Goal: Task Accomplishment & Management: Manage account settings

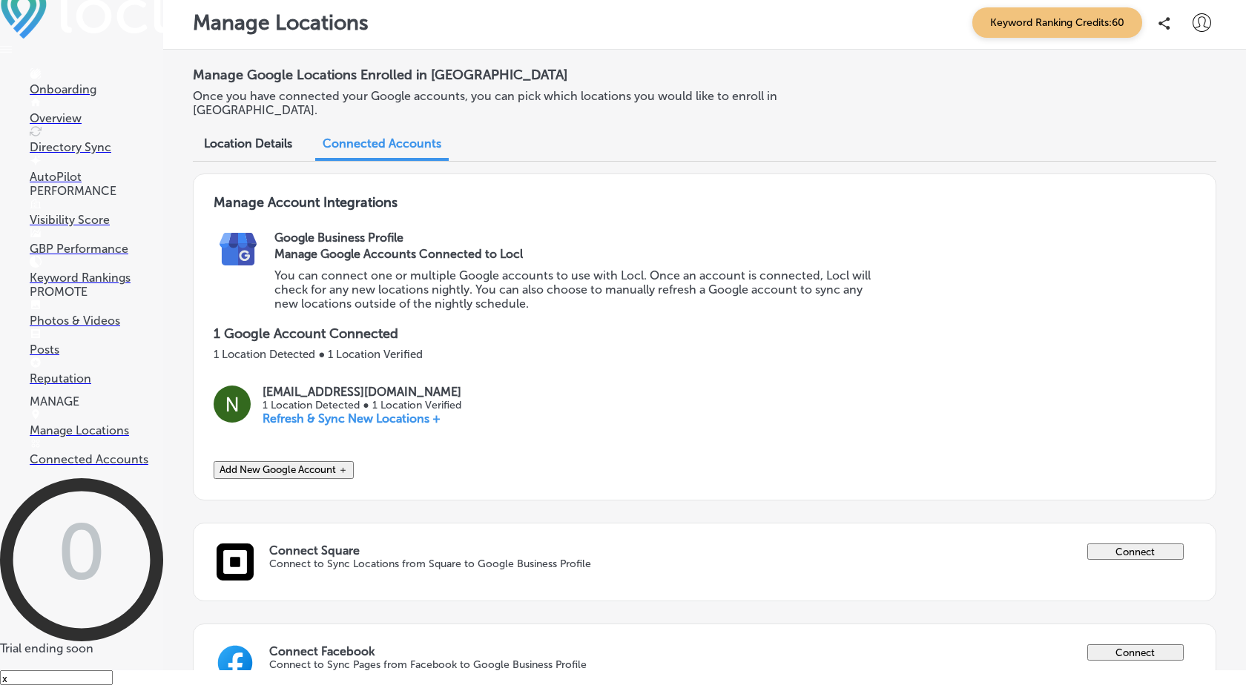
scroll to position [72, 0]
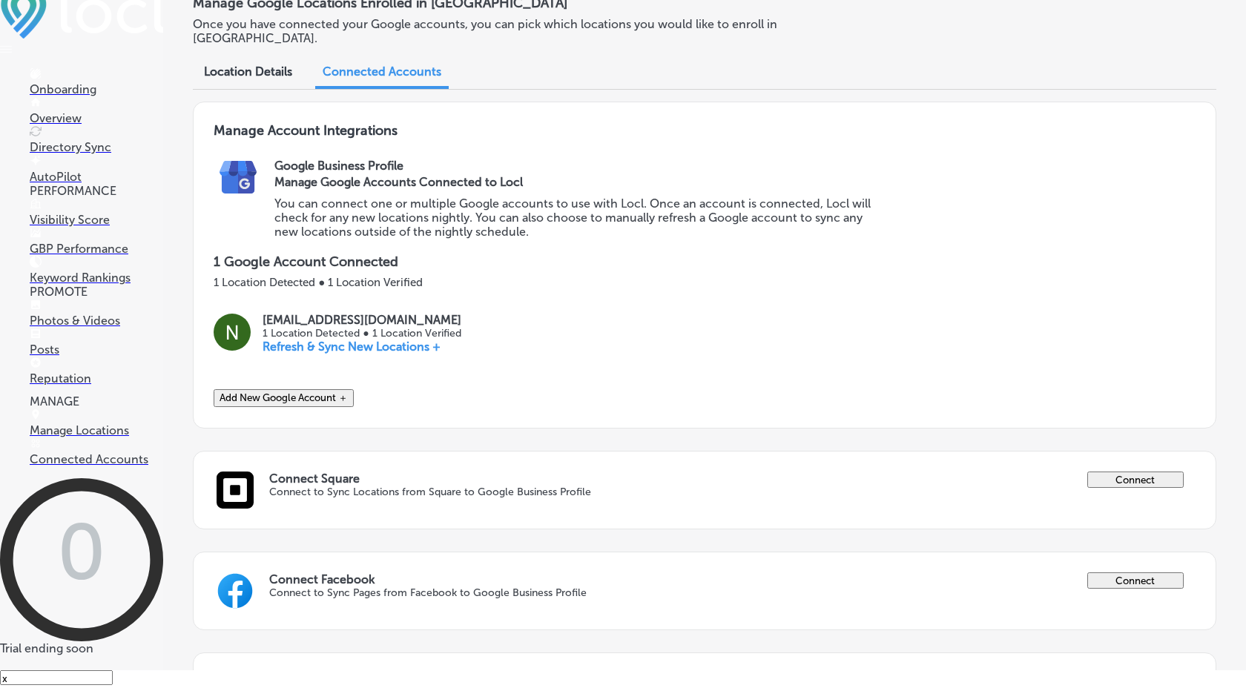
click at [88, 256] on p "GBP Performance" at bounding box center [97, 249] width 134 height 14
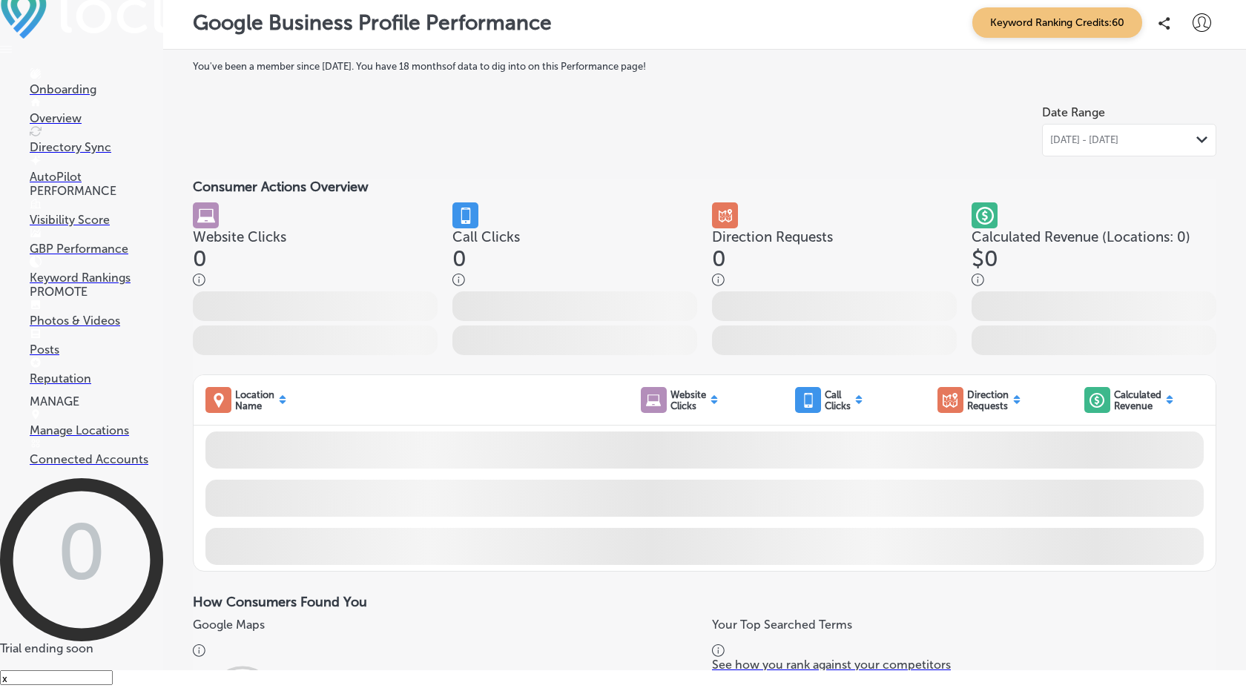
click at [95, 154] on link "Directory Sync" at bounding box center [97, 140] width 134 height 28
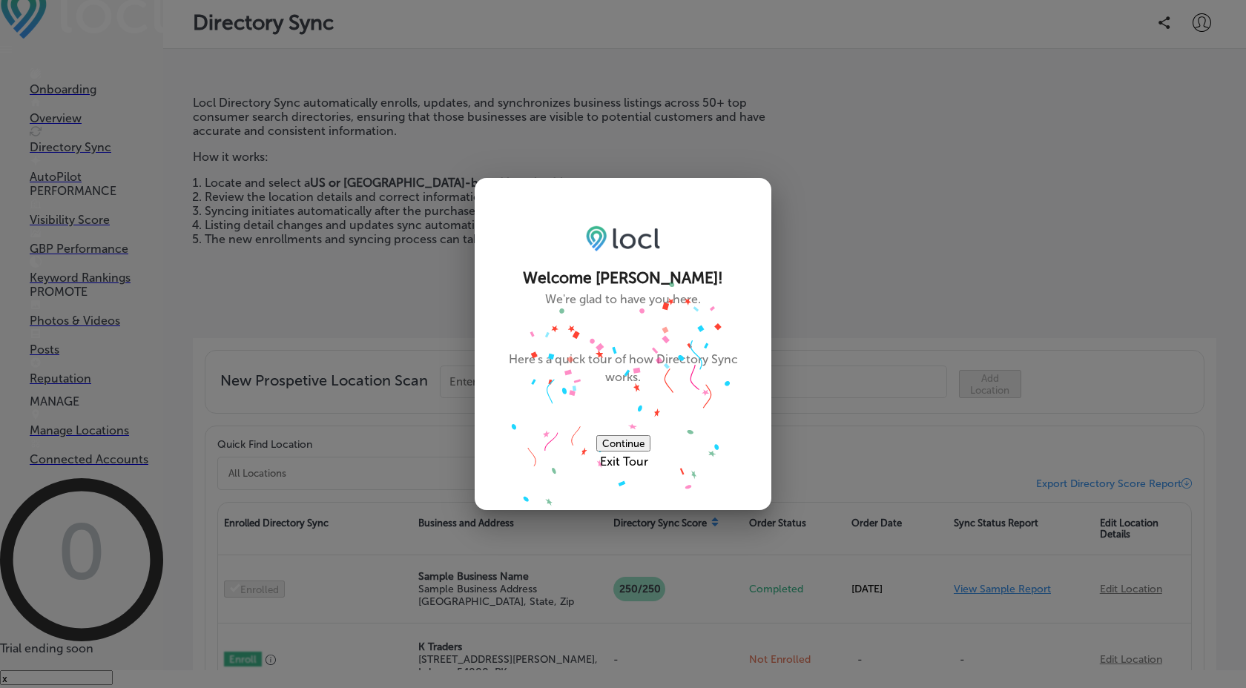
click at [643, 435] on button "Continue" at bounding box center [623, 443] width 54 height 16
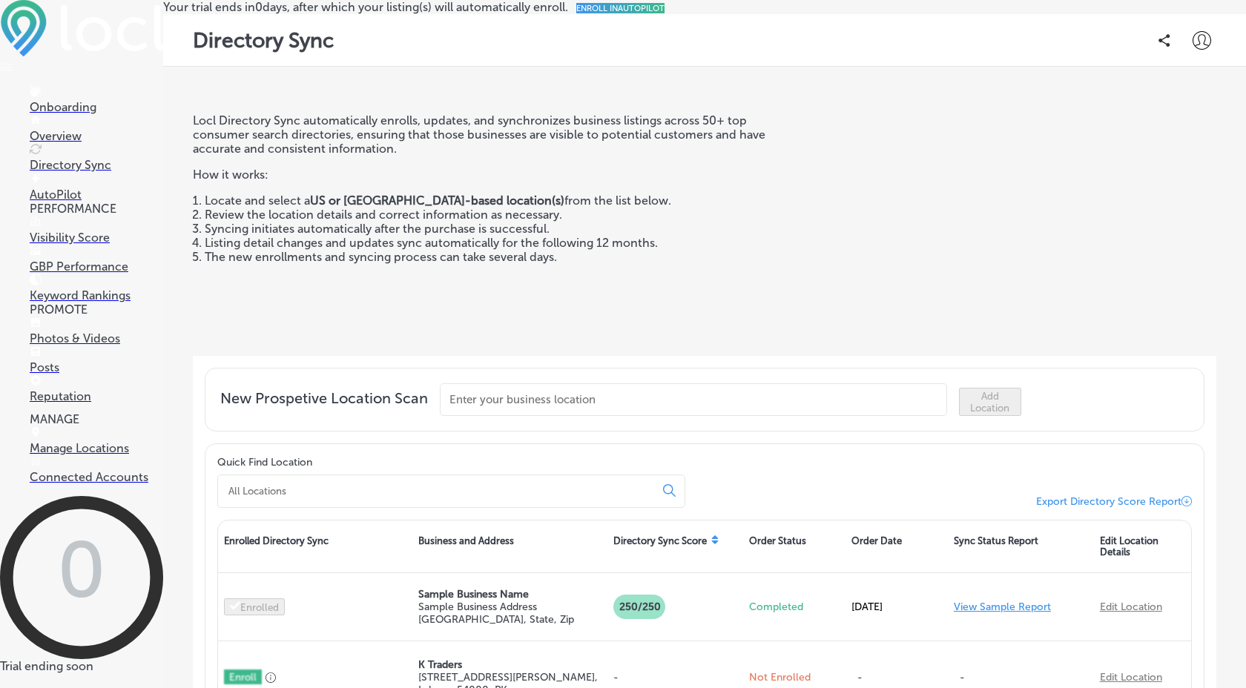
click at [88, 179] on link "Created by potrace 1.10, written by [PERSON_NAME] [DATE]-[DATE] AutoPilot" at bounding box center [97, 188] width 134 height 28
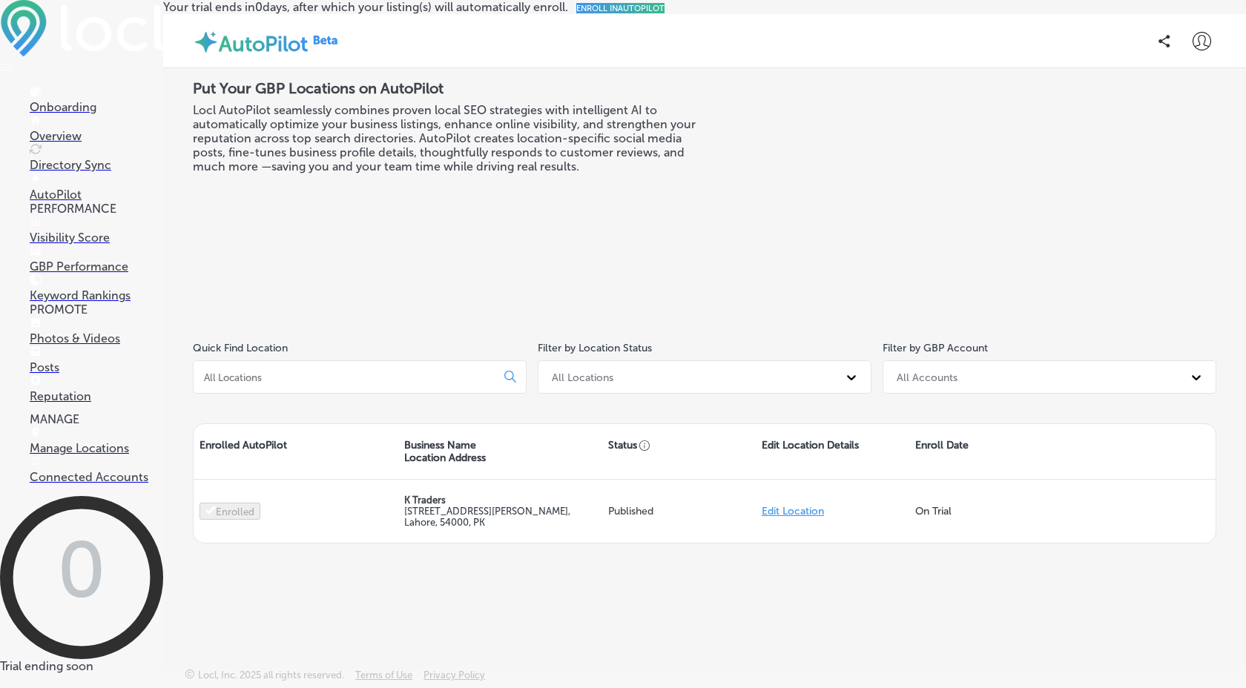
scroll to position [18, 0]
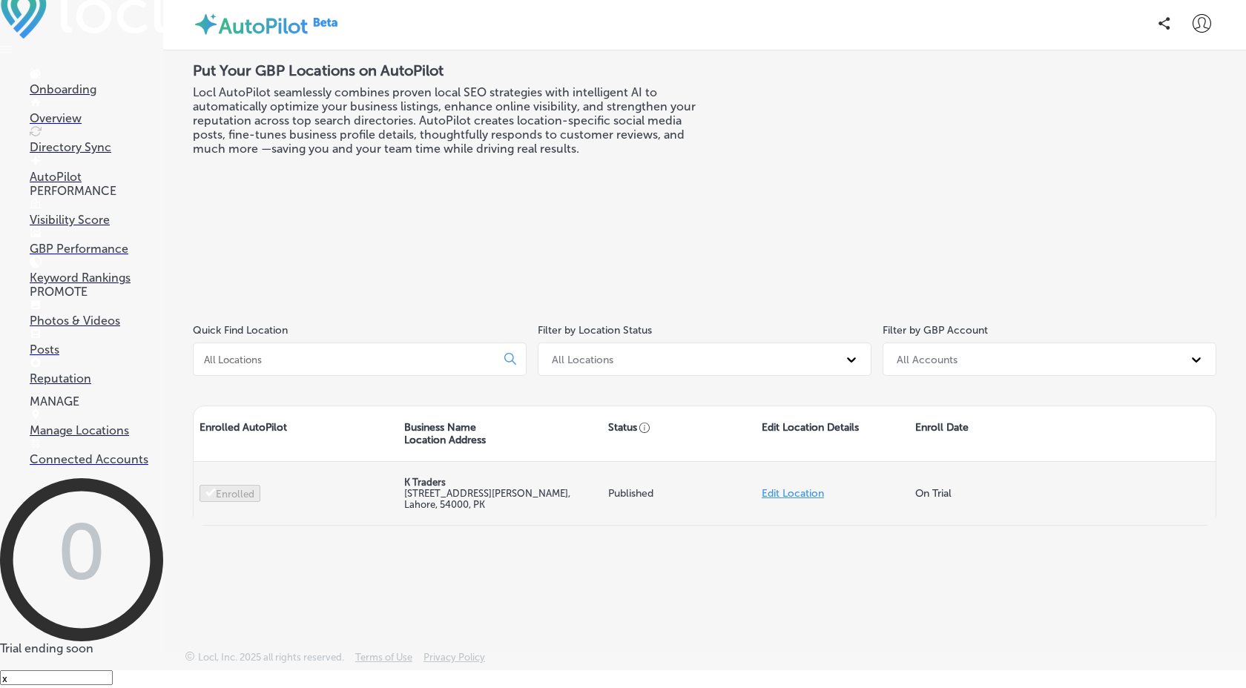
click at [773, 500] on link "Edit Location" at bounding box center [793, 493] width 62 height 13
select select "US"
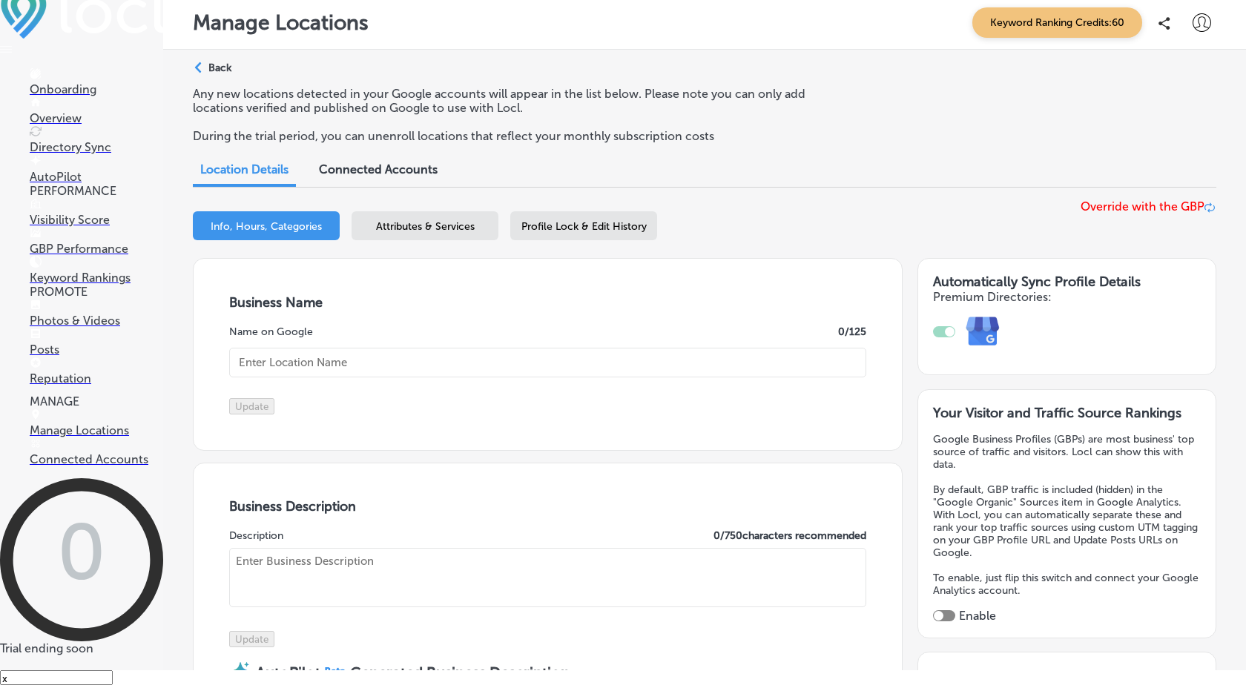
checkbox input "true"
type input "K Traders"
type input "30"
type input "[STREET_ADDRESS][PERSON_NAME]"
type input "[GEOGRAPHIC_DATA]"
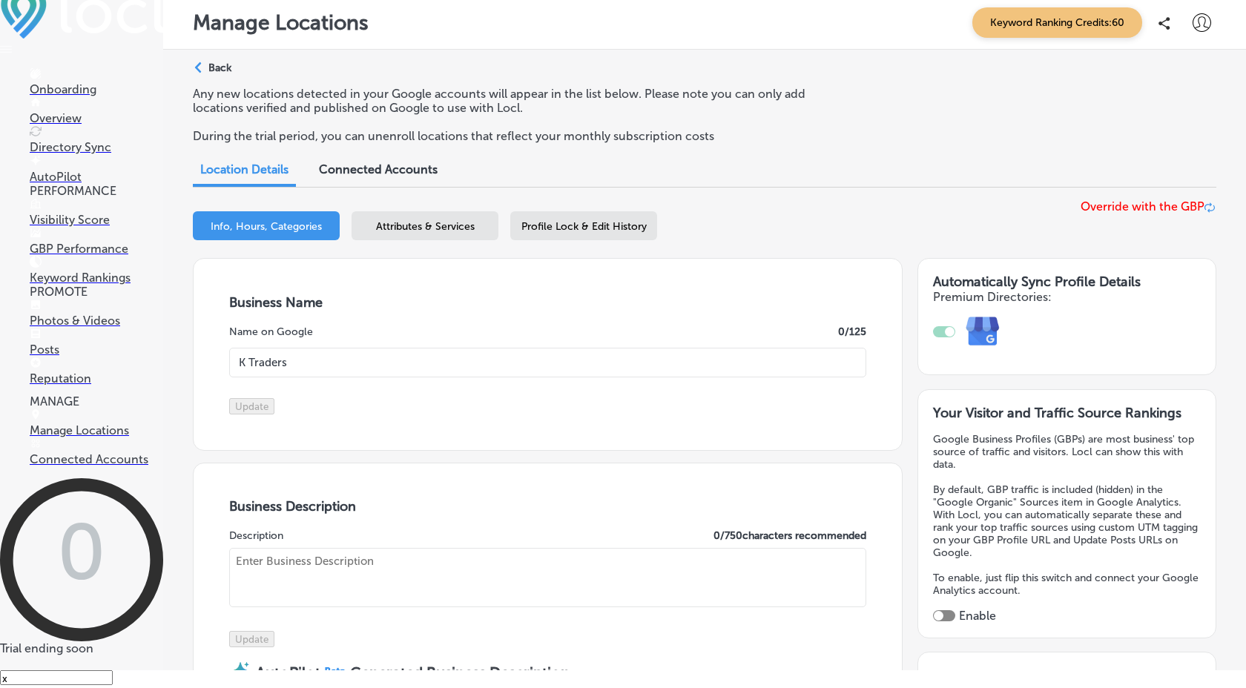
type input "54000"
type input "PK"
type input "[URL][DOMAIN_NAME]"
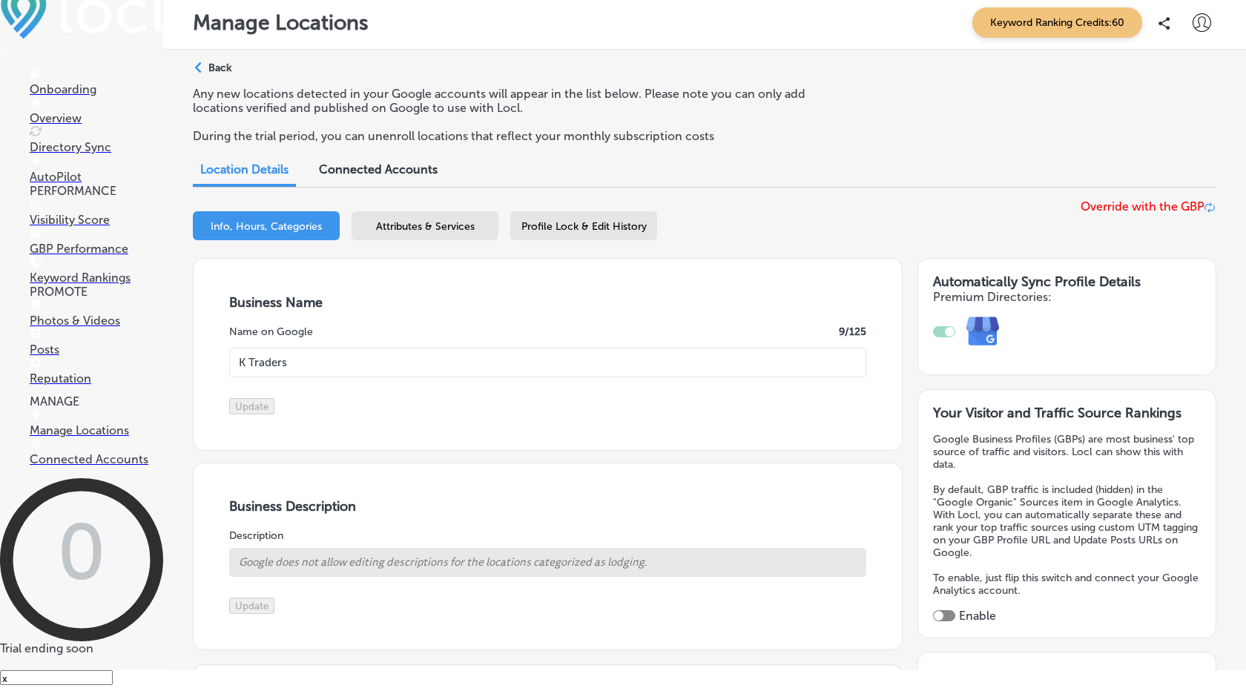
select select "PK"
type input "[PHONE_NUMBER]"
select select "PK"
click at [64, 181] on p "AutoPilot" at bounding box center [97, 177] width 134 height 14
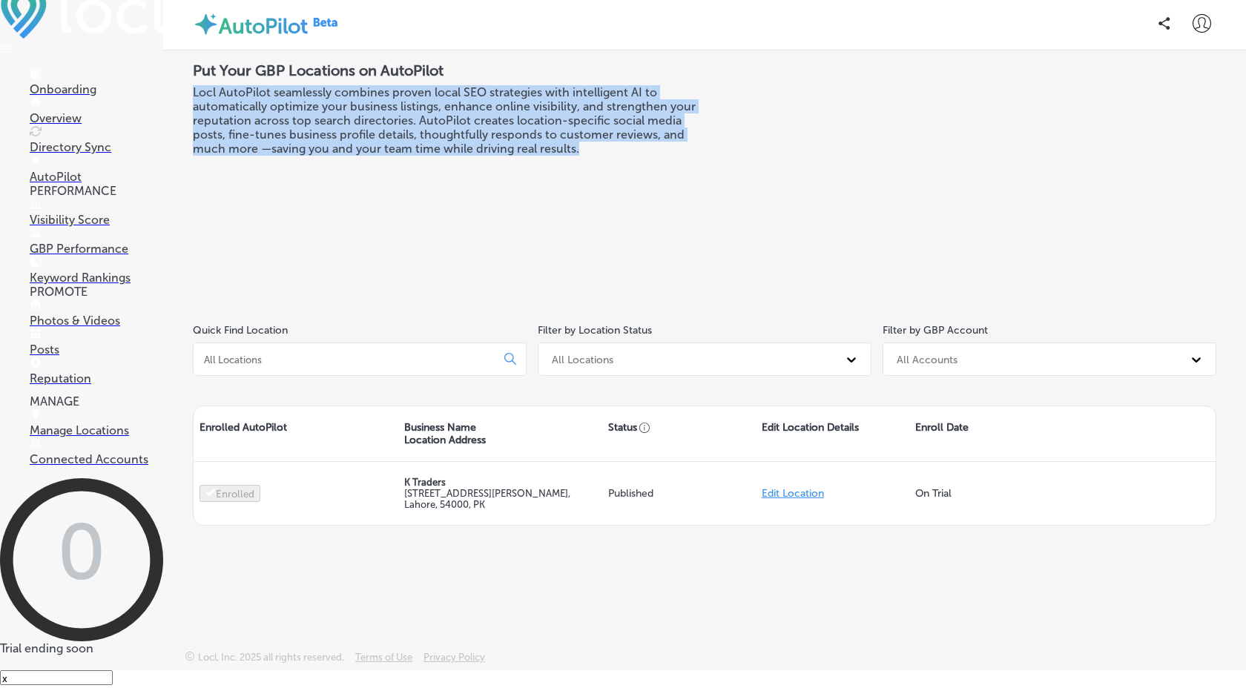
drag, startPoint x: 192, startPoint y: 116, endPoint x: 597, endPoint y: 169, distance: 408.6
click at [597, 156] on h3 "Locl AutoPilot seamlessly combines proven local SEO strategies with intelligent…" at bounding box center [449, 120] width 512 height 70
copy h3 "Locl AutoPilot seamlessly combines proven local SEO strategies with intelligent…"
